Goal: Task Accomplishment & Management: Manage account settings

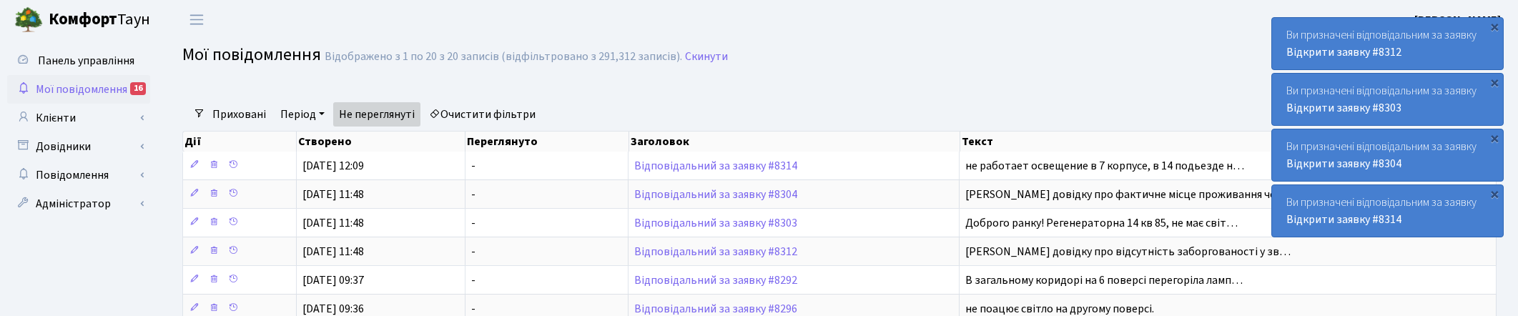
select select "25"
drag, startPoint x: 1006, startPoint y: 38, endPoint x: 1043, endPoint y: 25, distance: 39.4
click at [1007, 38] on header "Комфорт Таун Корчун І. С. Мій обліковий запис Вийти" at bounding box center [759, 19] width 1518 height 39
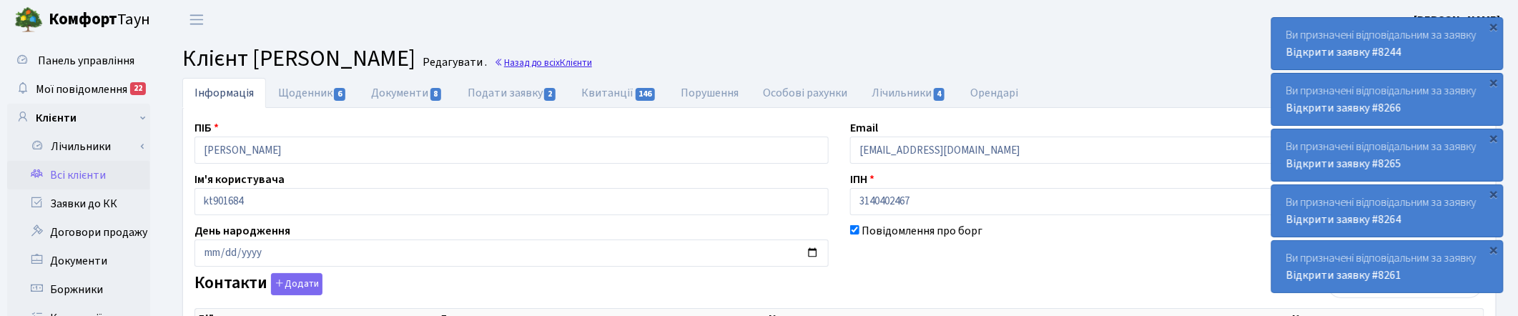
click at [592, 57] on link "Назад до всіх Клієнти" at bounding box center [543, 63] width 98 height 14
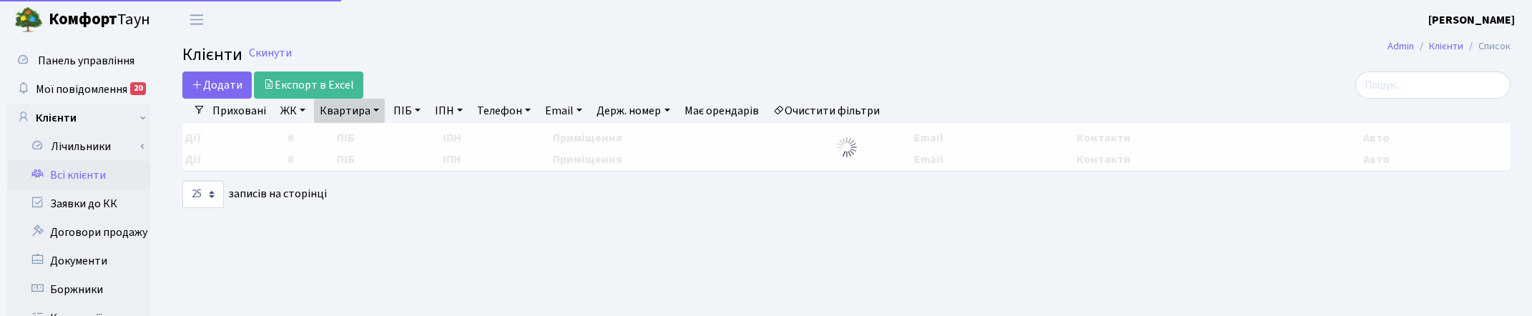
select select "25"
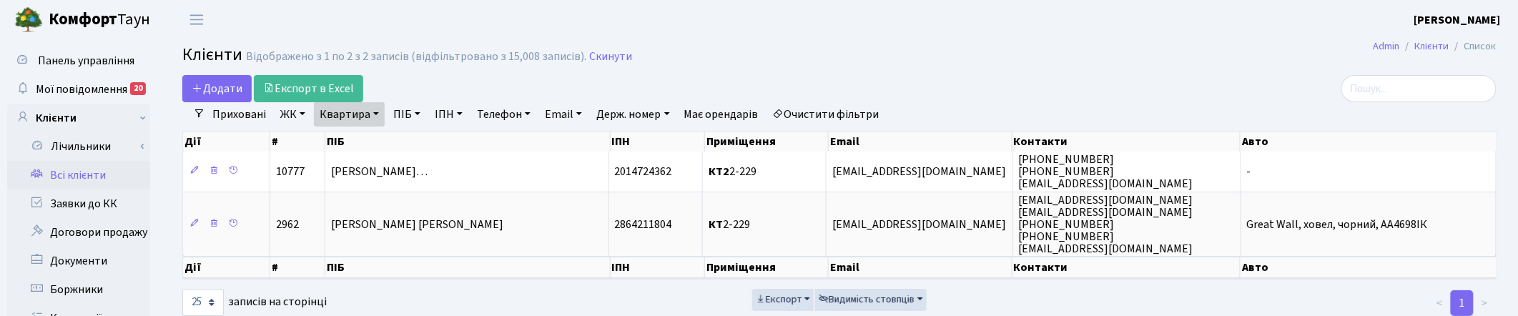
click at [372, 113] on link "Квартира" at bounding box center [349, 114] width 71 height 24
click at [77, 201] on link "Заявки до КК" at bounding box center [78, 204] width 143 height 29
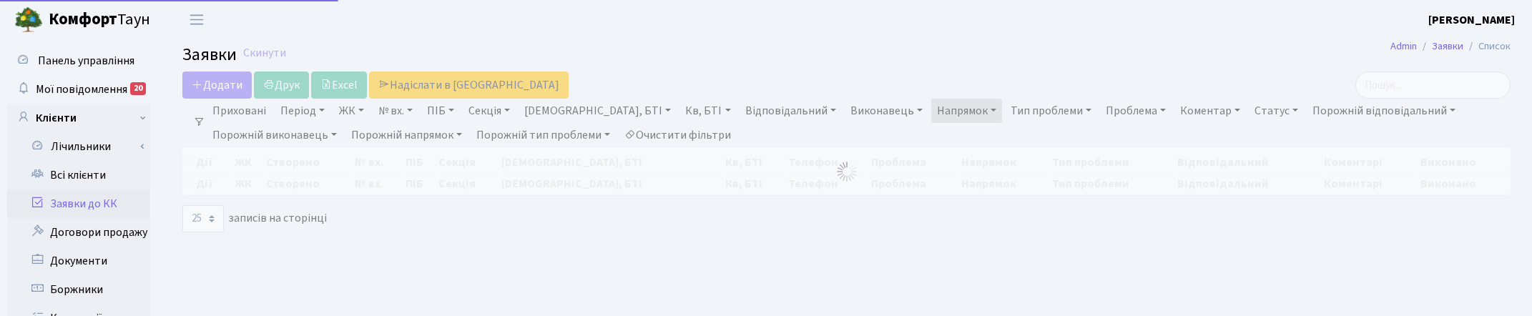
select select "25"
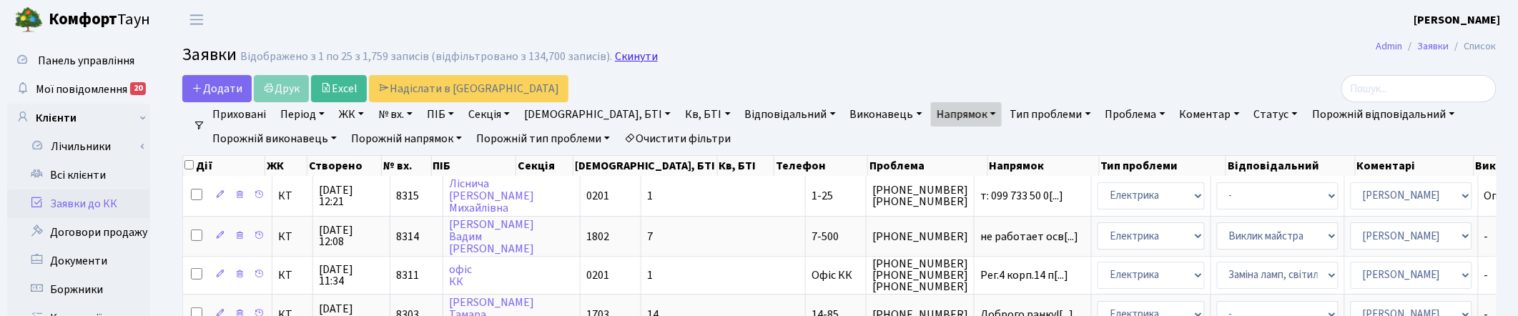
click at [636, 51] on link "Скинути" at bounding box center [636, 57] width 43 height 14
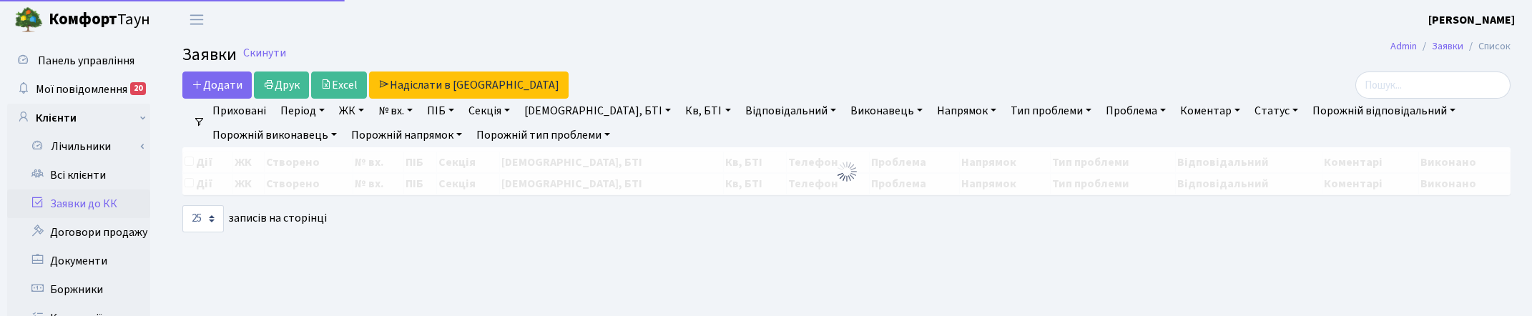
select select "25"
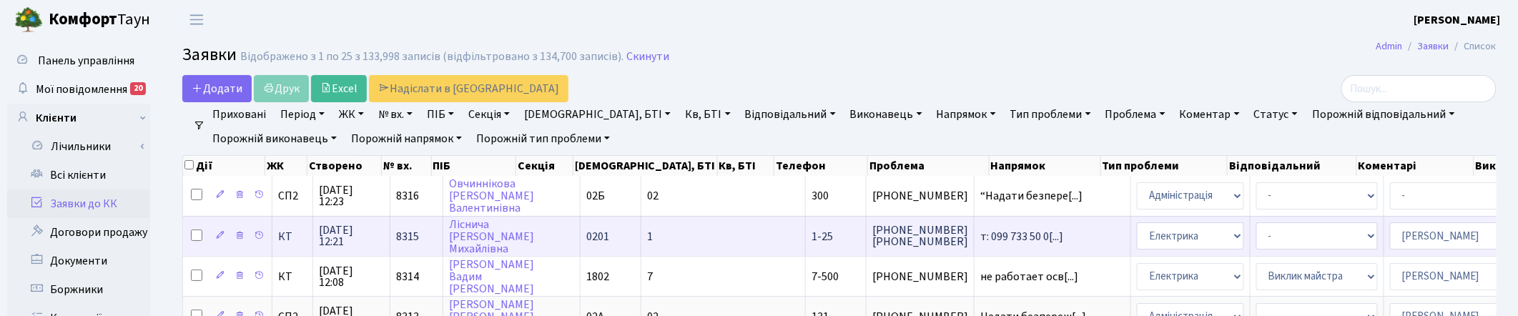
click at [335, 235] on span "24.09.2025 12:21" at bounding box center [351, 236] width 65 height 23
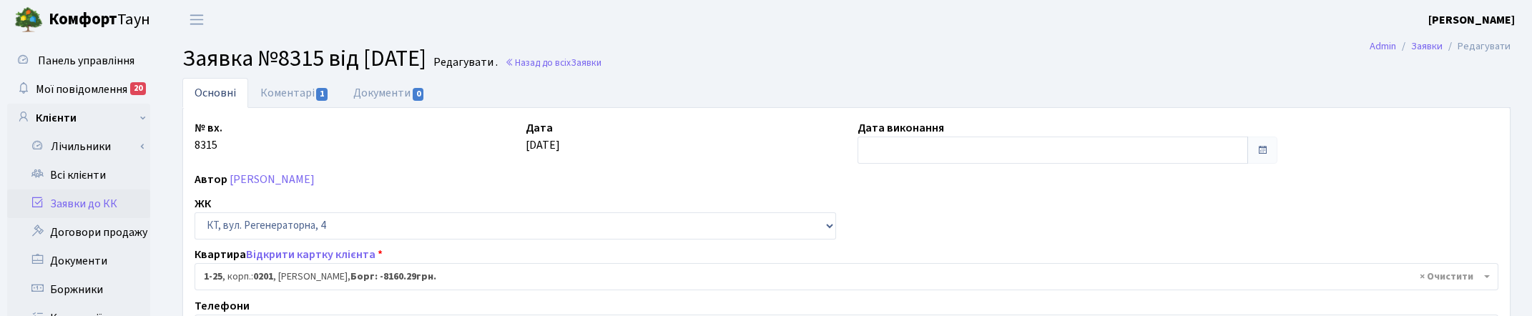
select select "25"
click at [303, 88] on link "Коментарі 1" at bounding box center [294, 92] width 93 height 29
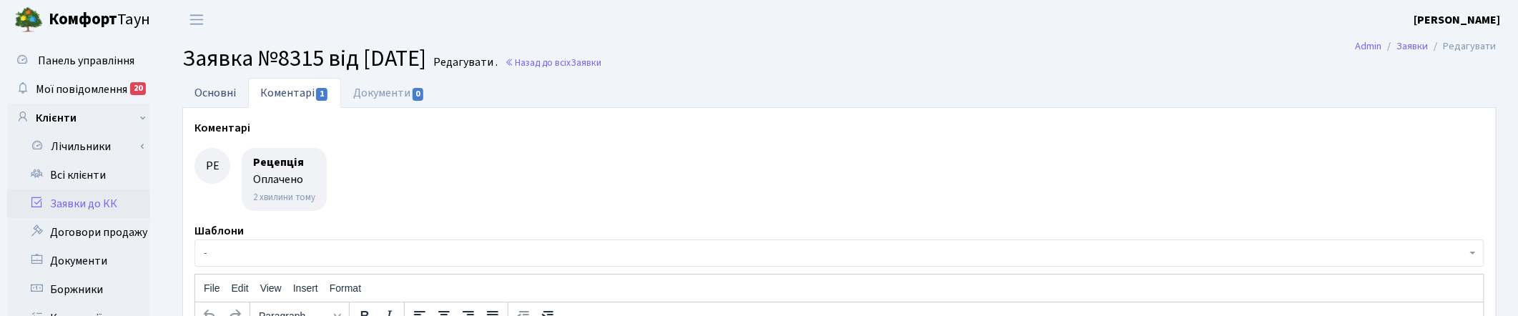
click at [209, 87] on link "Основні" at bounding box center [215, 92] width 66 height 29
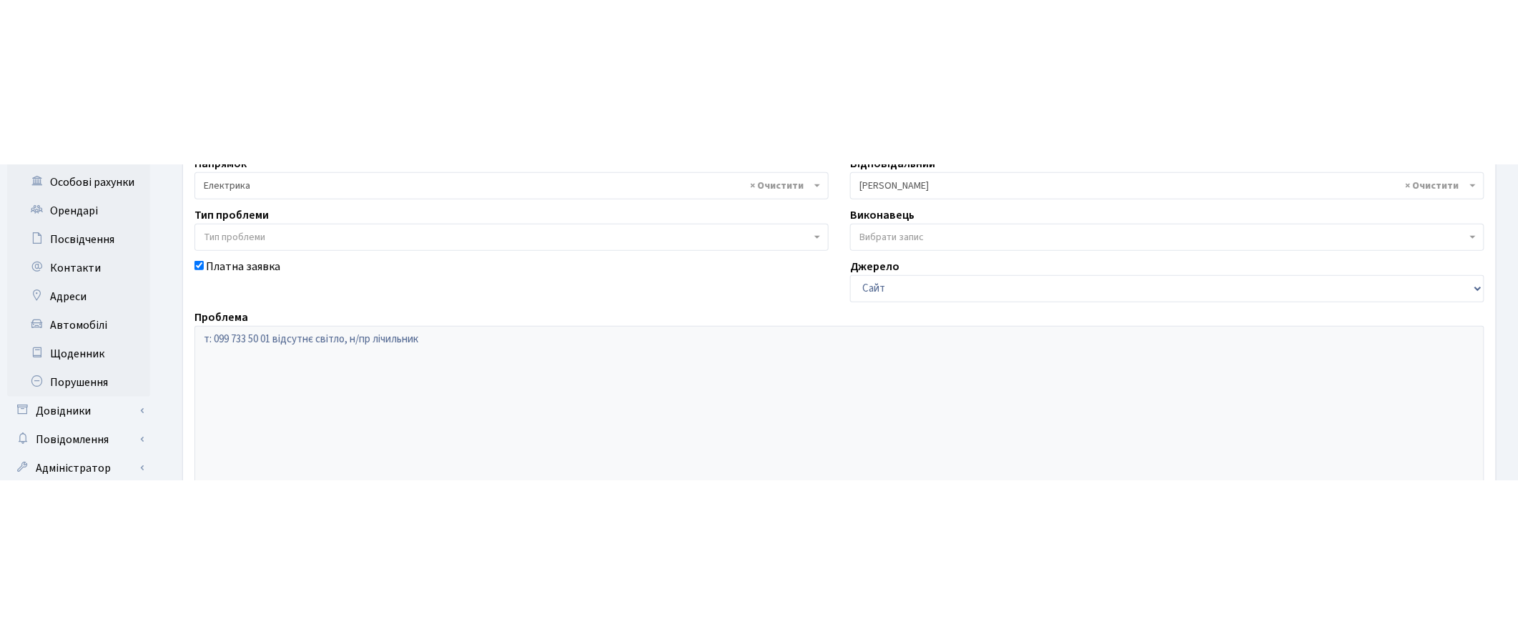
scroll to position [89, 0]
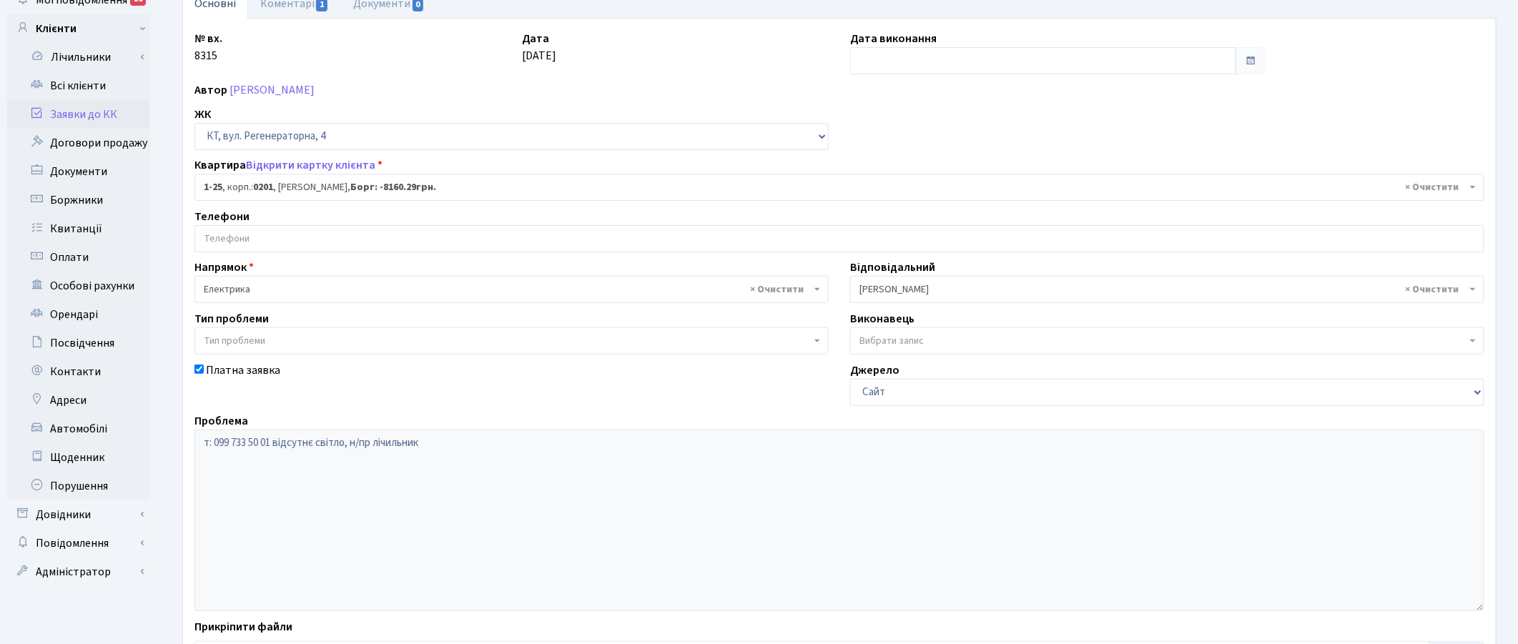
click at [923, 104] on div "№ вх. 8315 Дата 24.09.2025 Дата виконання Автор Зуєва Світлана Диспечер ЖК - ТХ…" at bounding box center [840, 352] width 1312 height 645
